Goal: Task Accomplishment & Management: Complete application form

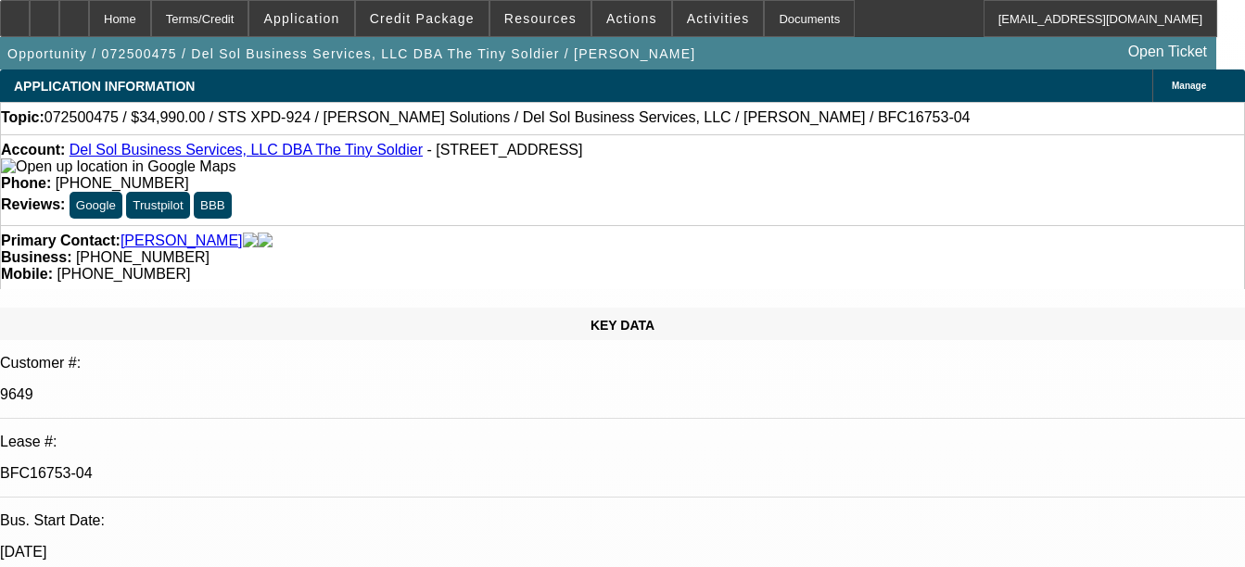
select select "0"
select select "2"
select select "0"
select select "2"
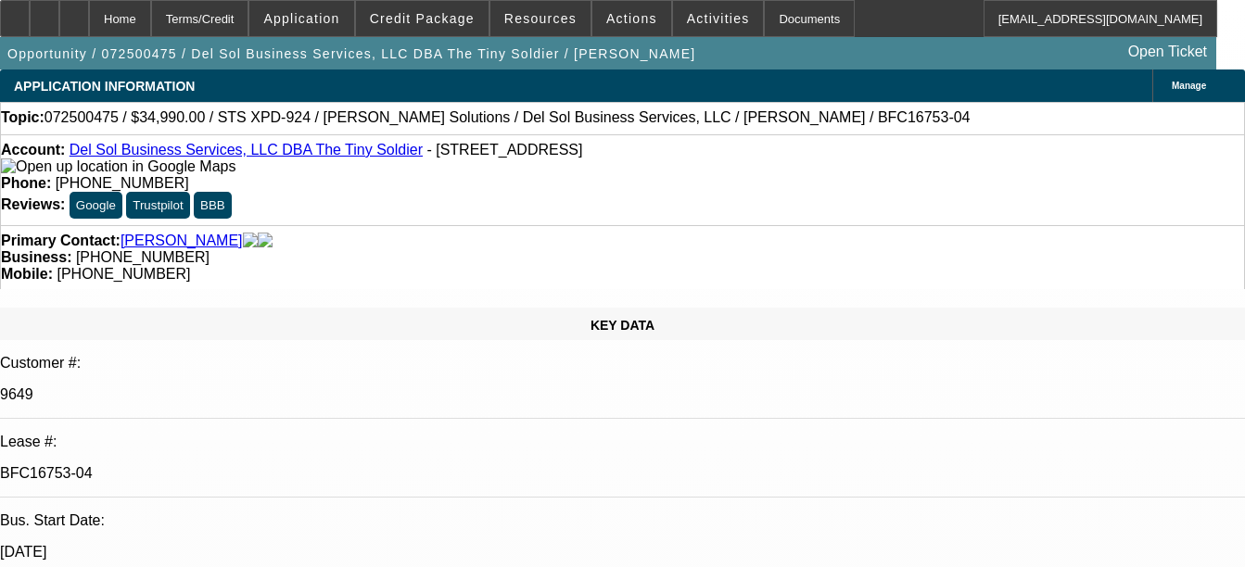
select select "0"
select select "2"
select select "0"
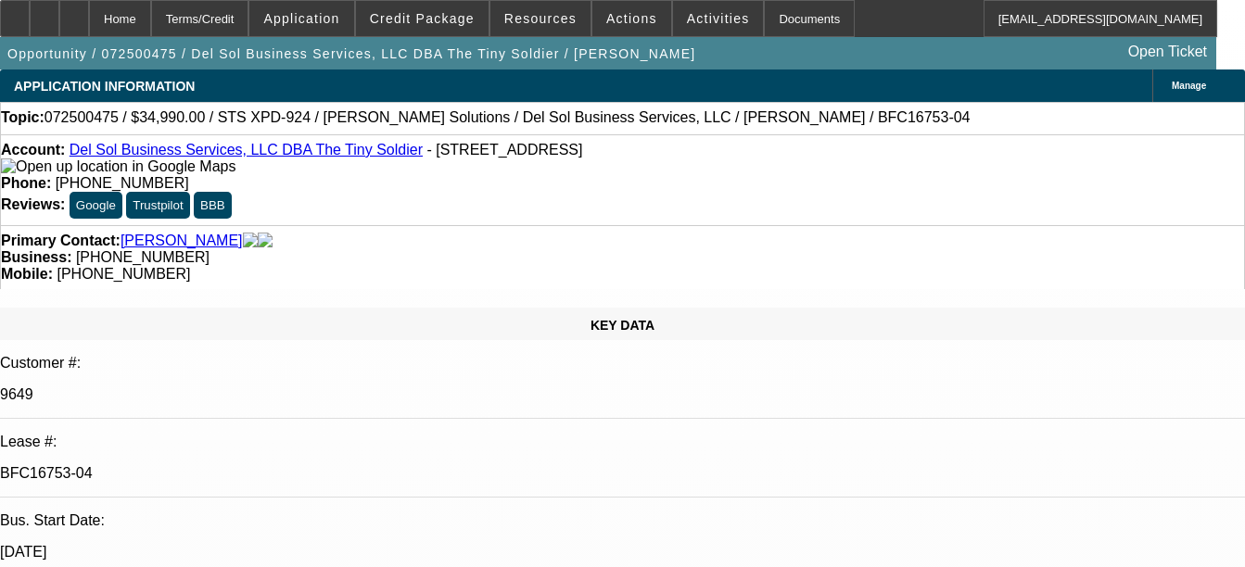
select select "2"
select select "0"
select select "1"
select select "2"
select select "6"
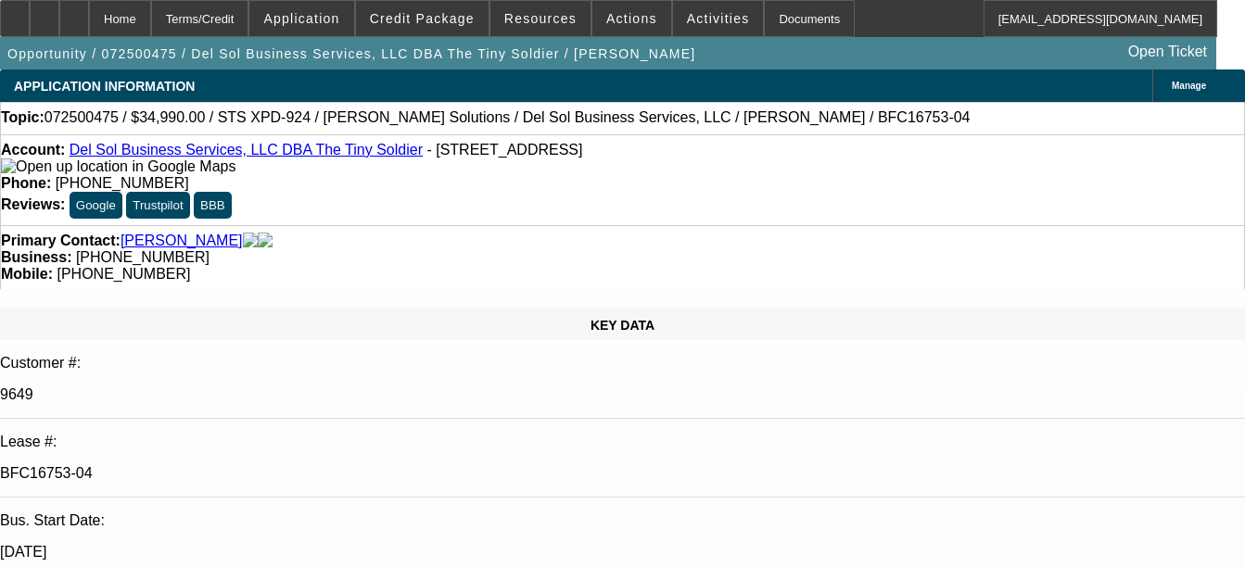
select select "1"
select select "2"
select select "6"
select select "1"
select select "2"
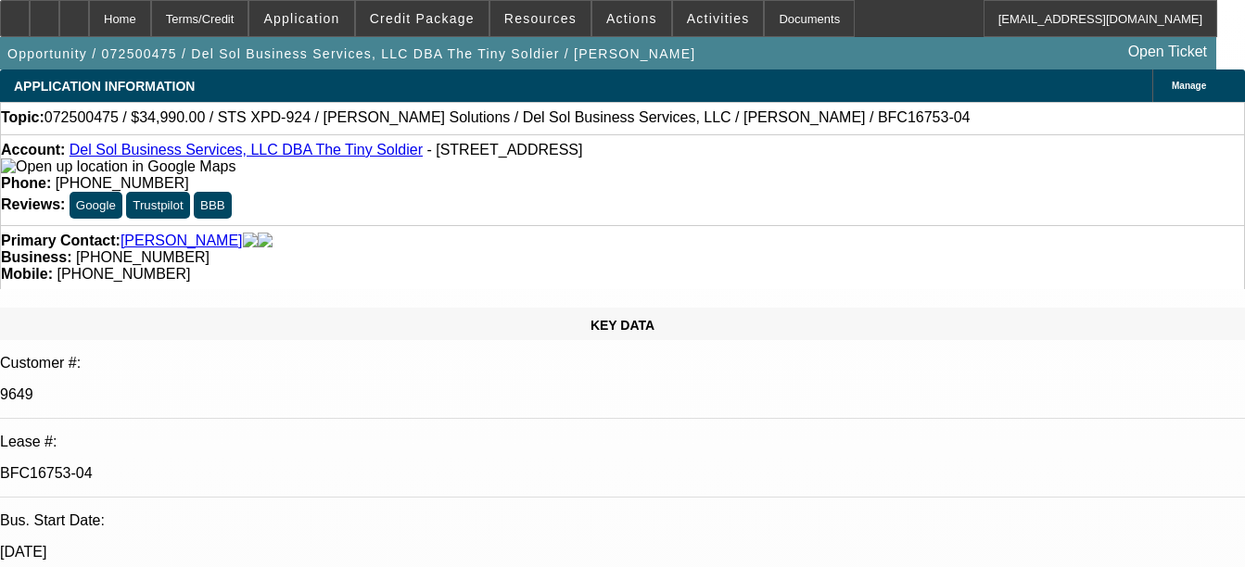
select select "6"
select select "1"
select select "2"
select select "6"
click at [766, 17] on div "Documents" at bounding box center [809, 18] width 91 height 37
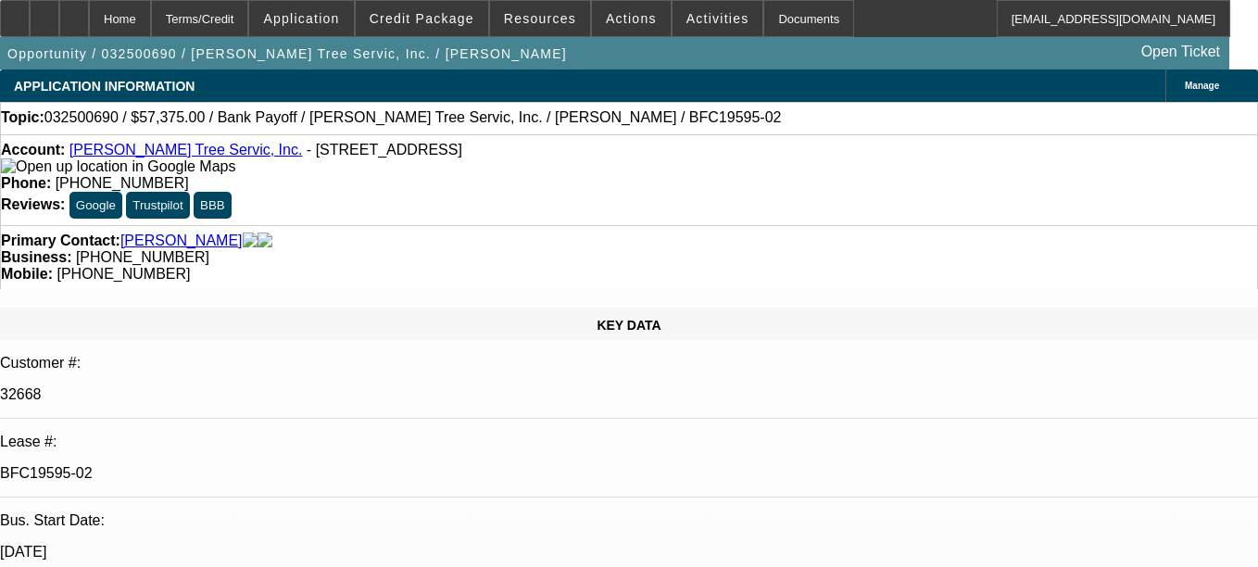
select select "0.1"
select select "0"
select select "3"
select select "0"
select select "6"
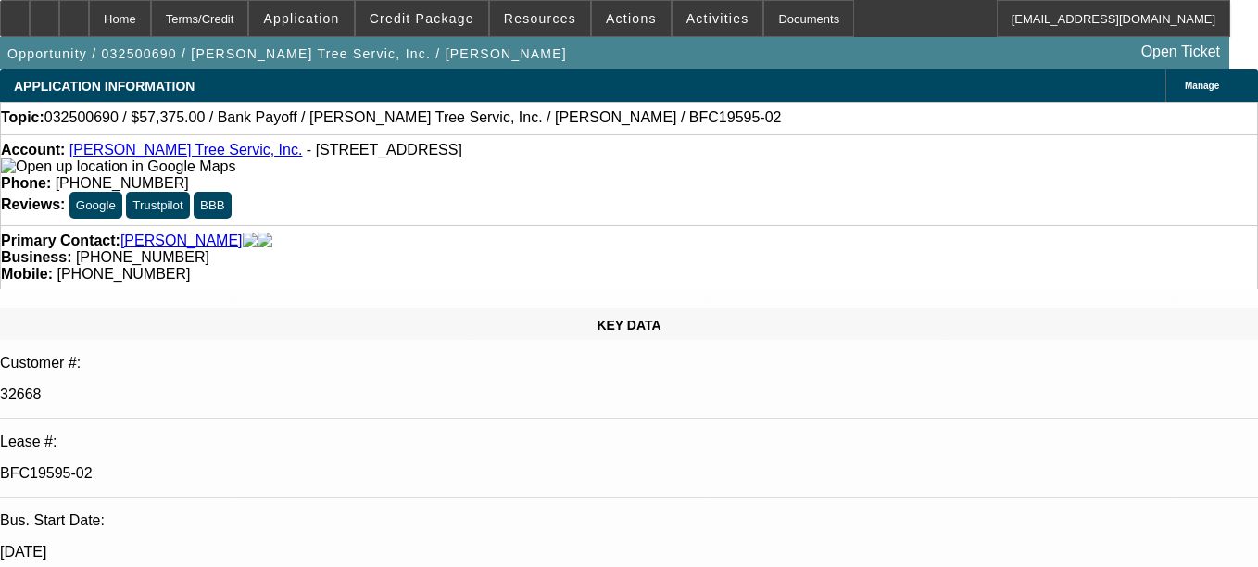
select select "0.1"
select select "0"
select select "3"
select select "0"
select select "6"
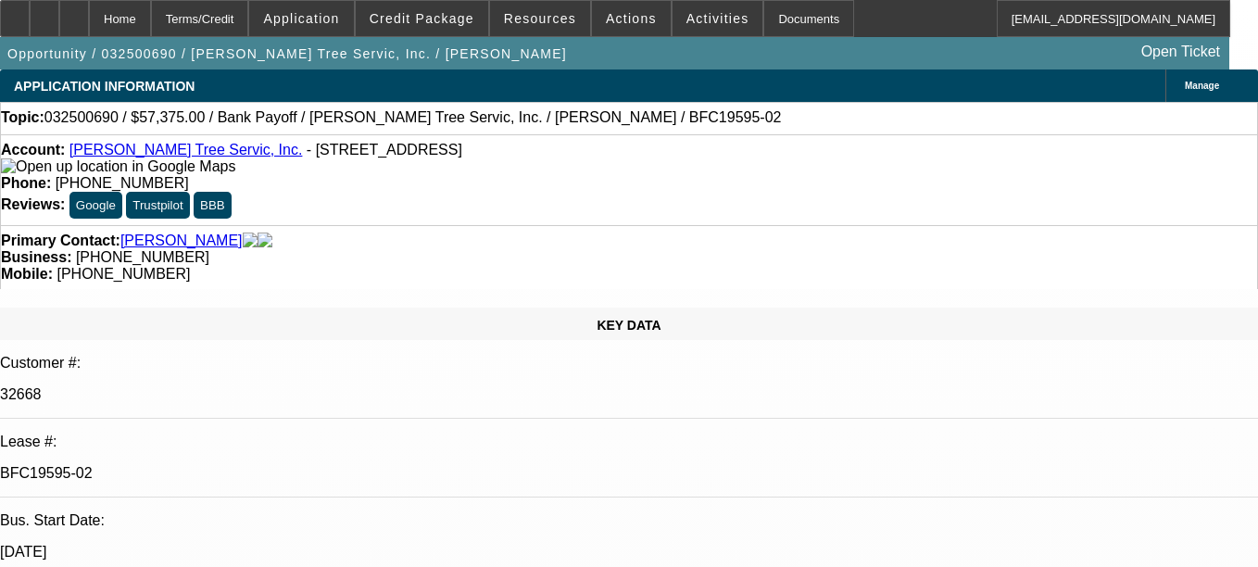
select select "0.1"
select select "0"
select select "3"
select select "0"
select select "6"
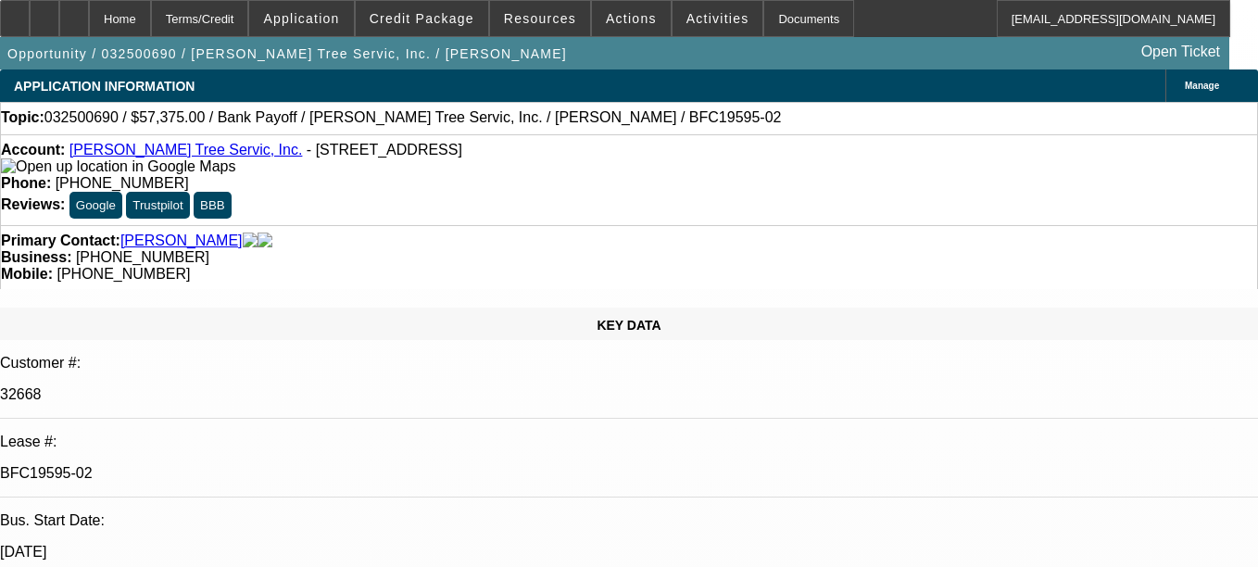
select select "0.1"
select select "0"
select select "3"
select select "0"
select select "6"
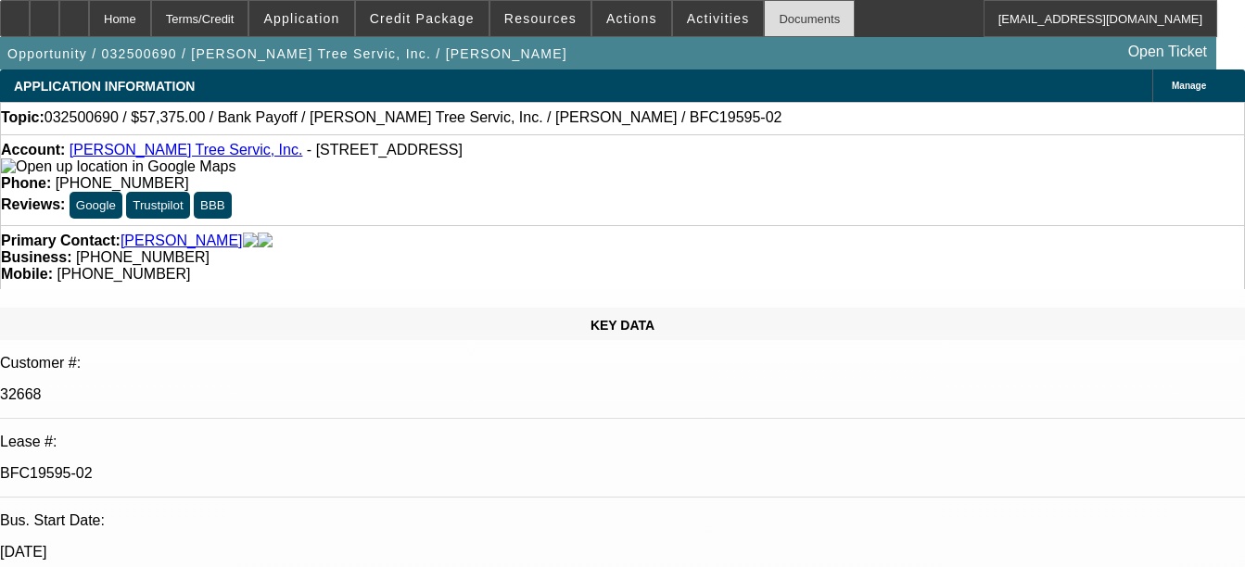
click at [764, 18] on div "Documents" at bounding box center [809, 18] width 91 height 37
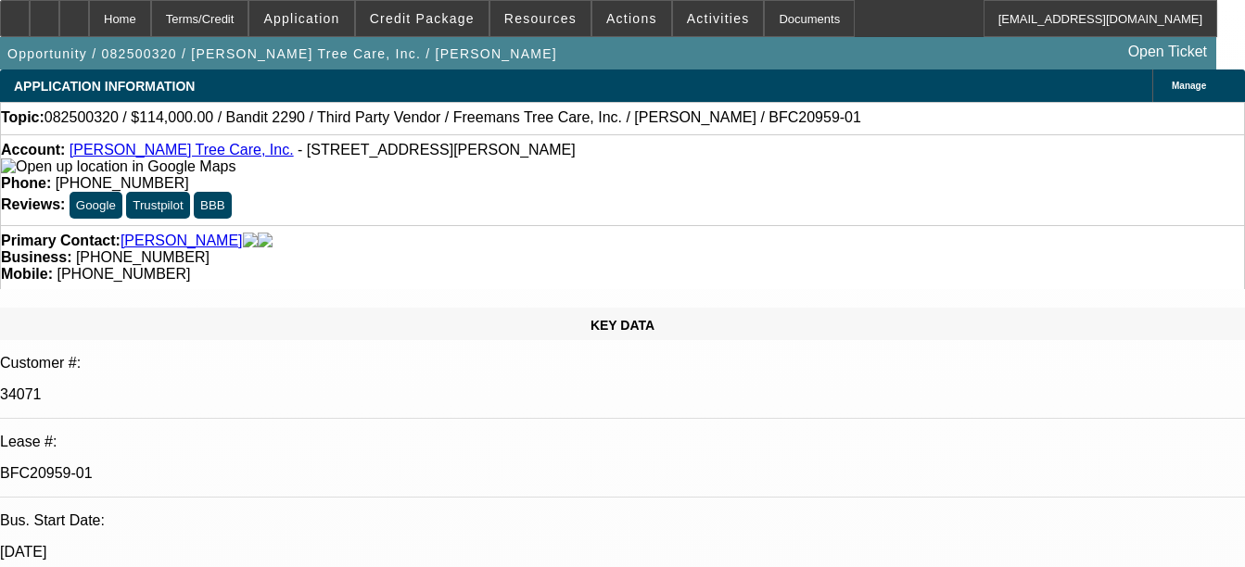
select select "0"
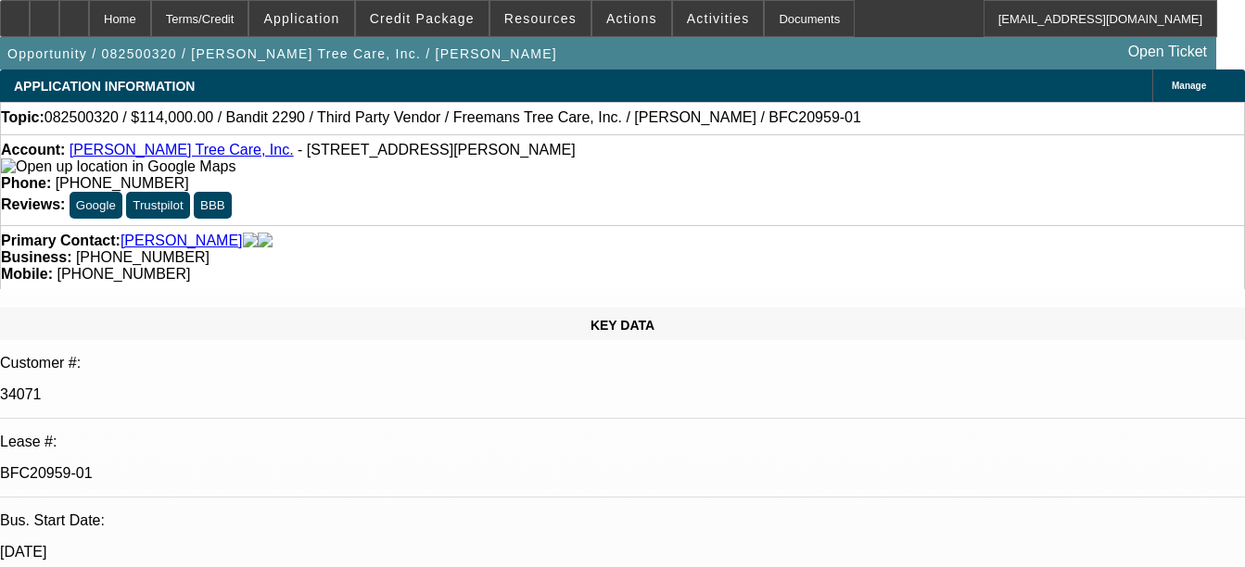
select select "0"
select select "2"
select select "0"
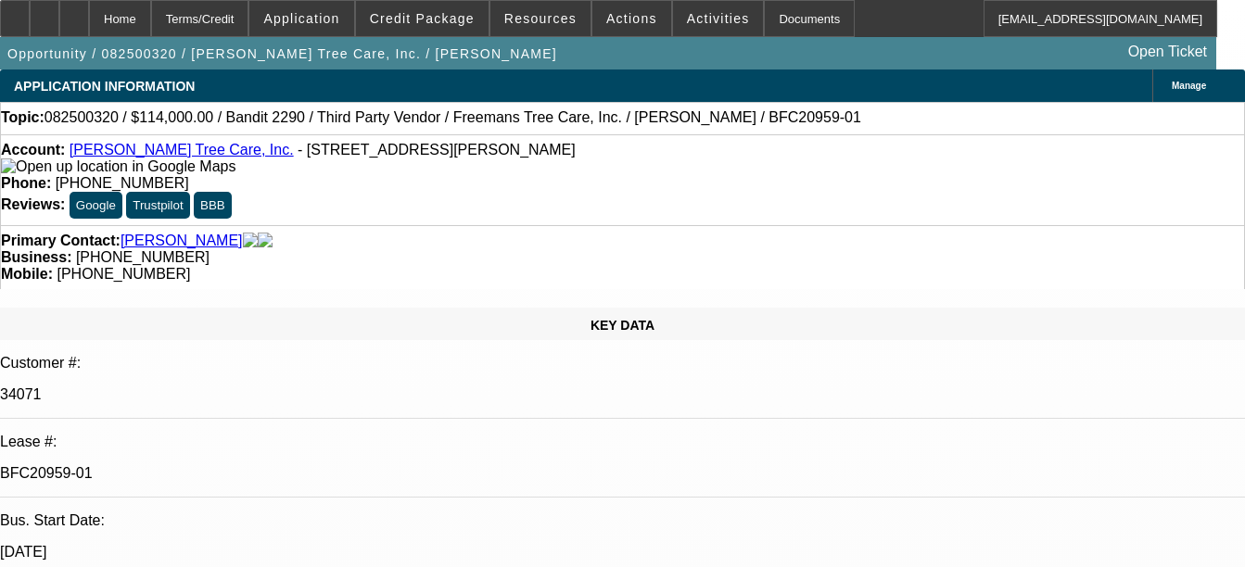
select select "2"
select select "0"
select select "1"
select select "6"
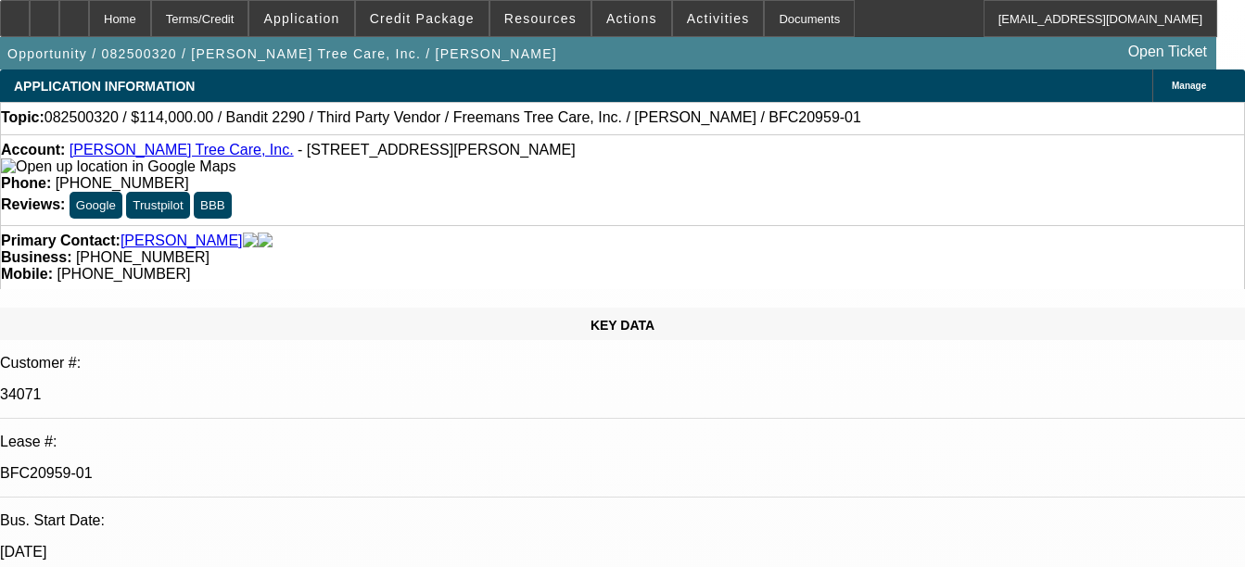
select select "1"
select select "6"
select select "1"
select select "2"
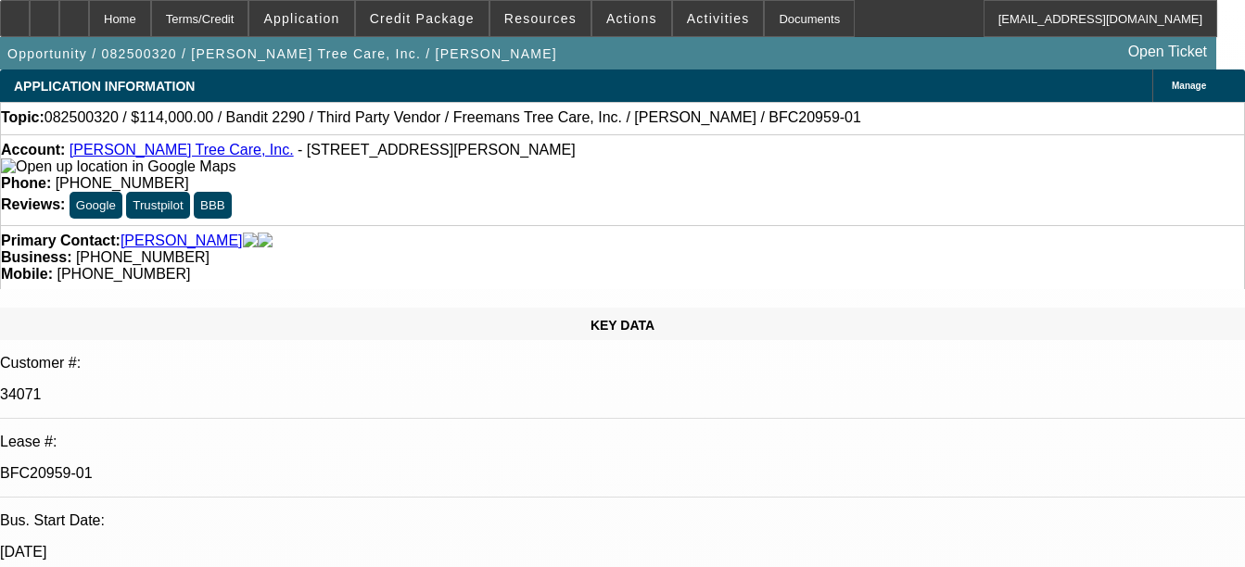
select select "6"
select select "1"
select select "2"
select select "6"
click at [790, 17] on div "Documents" at bounding box center [809, 18] width 91 height 37
